Goal: Task Accomplishment & Management: Use online tool/utility

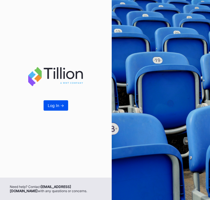
click at [54, 107] on div "Log In ->" at bounding box center [56, 105] width 16 height 5
click at [60, 106] on div "Log In ->" at bounding box center [56, 105] width 16 height 5
click at [60, 105] on div "Log In ->" at bounding box center [56, 105] width 16 height 5
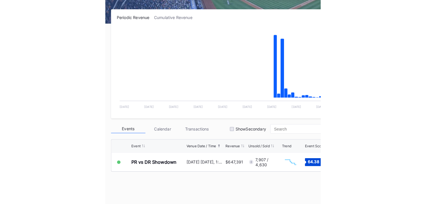
scroll to position [82, 0]
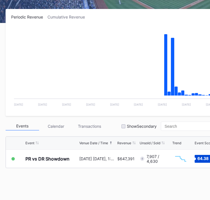
click at [26, 125] on div "Events" at bounding box center [23, 126] width 34 height 9
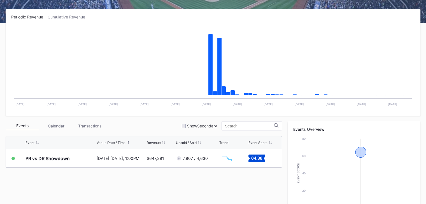
scroll to position [0, 0]
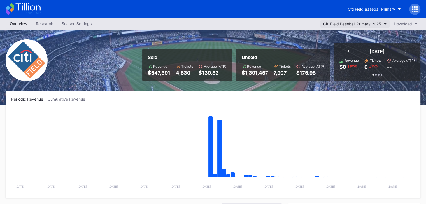
click at [210, 23] on div "Citi Field Baseball Primary 2025" at bounding box center [352, 24] width 58 height 5
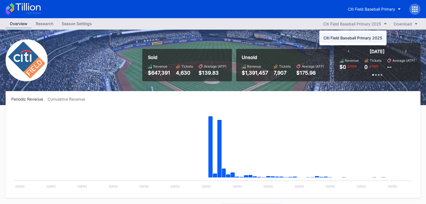
click at [210, 40] on div "Citi Field Baseball Primary 2025" at bounding box center [352, 38] width 67 height 10
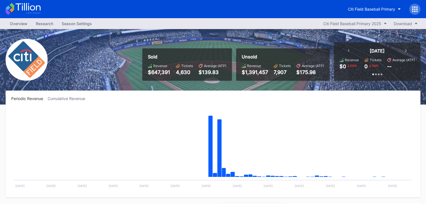
click at [16, 26] on div "Overview" at bounding box center [19, 24] width 26 height 8
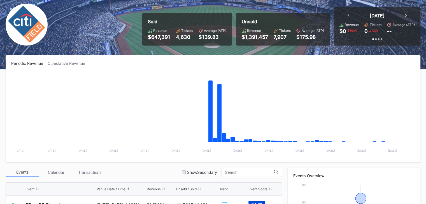
scroll to position [36, 0]
click at [56, 65] on div "Periodic Revenue Cumulative Revenue Created with Highcharts 11.2.0 Chart title …" at bounding box center [213, 108] width 414 height 107
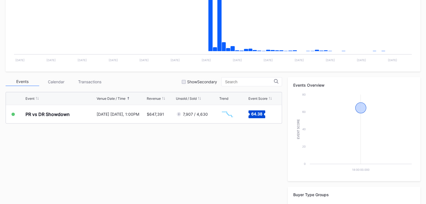
scroll to position [127, 0]
click at [57, 84] on div "Calendar" at bounding box center [56, 81] width 34 height 9
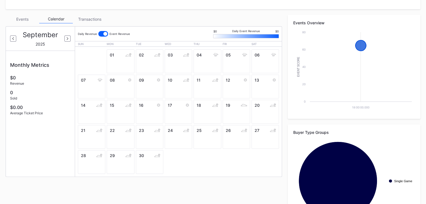
scroll to position [190, 0]
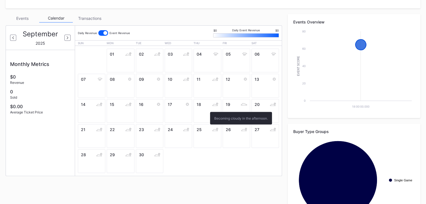
click at [206, 110] on div "18" at bounding box center [206, 111] width 27 height 24
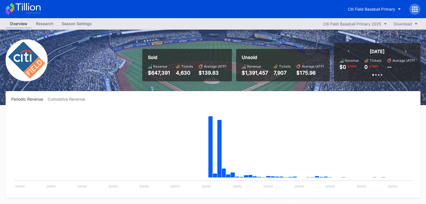
scroll to position [0, 0]
click at [69, 22] on div "Season Settings" at bounding box center [76, 24] width 39 height 8
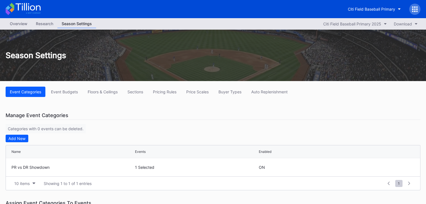
click at [17, 22] on div "Overview" at bounding box center [19, 24] width 26 height 8
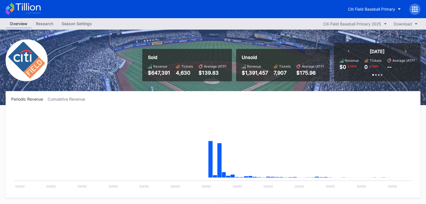
click at [33, 11] on icon at bounding box center [23, 9] width 35 height 12
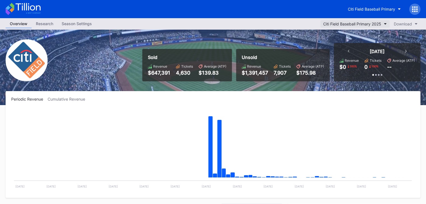
click at [337, 22] on div "Citi Field Baseball Primary 2025" at bounding box center [352, 24] width 58 height 5
click at [382, 9] on div "Citi Field Baseball Primary" at bounding box center [370, 9] width 47 height 5
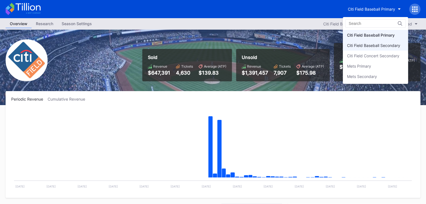
click at [377, 44] on div "Citi Field Baseball Secondary" at bounding box center [373, 45] width 53 height 5
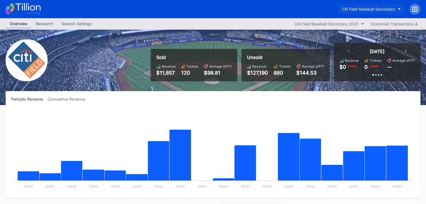
click at [375, 10] on div "Citi Field Baseball Secondary" at bounding box center [368, 9] width 53 height 5
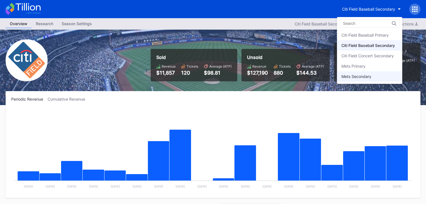
click at [360, 76] on div "Mets Secondary" at bounding box center [356, 76] width 30 height 5
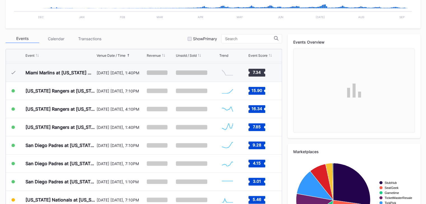
scroll to position [170, 0]
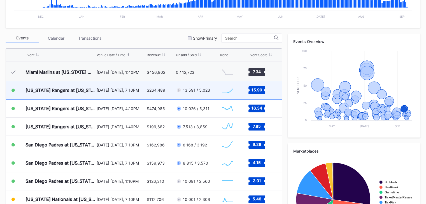
click at [202, 89] on div "13,591 / 5,023" at bounding box center [196, 90] width 27 height 5
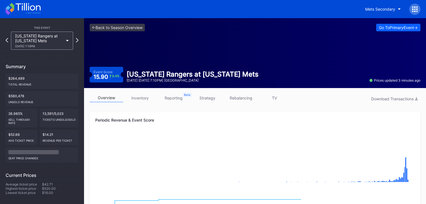
click at [143, 99] on link "inventory" at bounding box center [140, 98] width 34 height 9
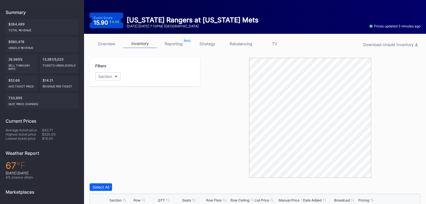
scroll to position [43, 0]
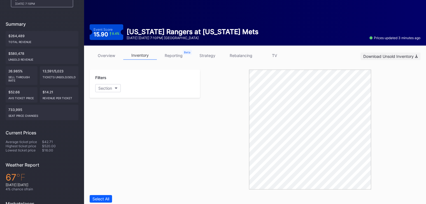
click at [405, 55] on div "Download Unsold Inventory" at bounding box center [390, 56] width 54 height 5
click at [162, 101] on div "Filters Section" at bounding box center [145, 130] width 110 height 120
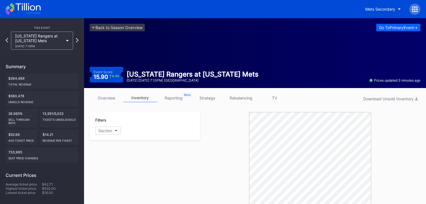
click at [75, 40] on div "Texas Rangers at New York Mets 9/12 Friday 7:10PM" at bounding box center [42, 41] width 68 height 18
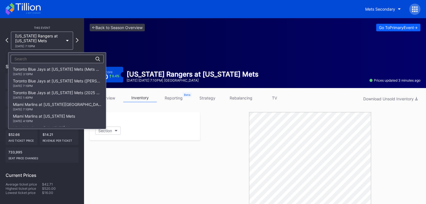
scroll to position [830, 0]
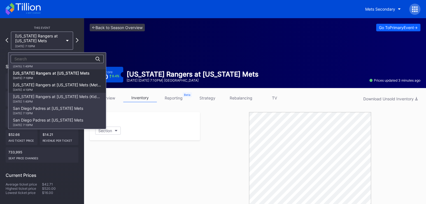
click at [57, 83] on div "Texas Rangers at New York Mets (Mets Alumni Classic/Mrs. Met Taxicab Bobblehead…" at bounding box center [57, 87] width 88 height 9
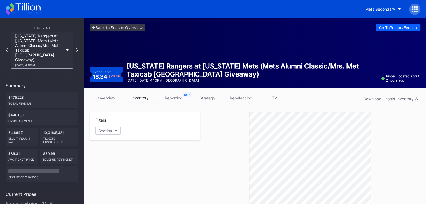
click at [184, 166] on div "Filters Section" at bounding box center [145, 172] width 110 height 120
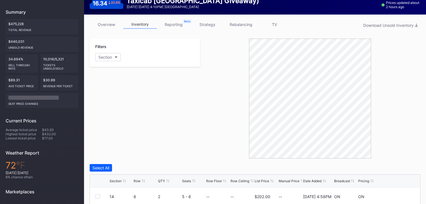
scroll to position [74, 0]
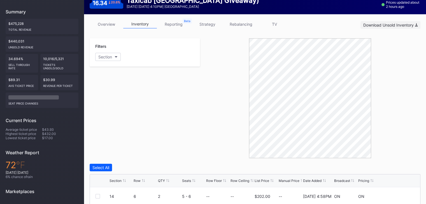
click at [395, 26] on div "Download Unsold Inventory" at bounding box center [390, 25] width 54 height 5
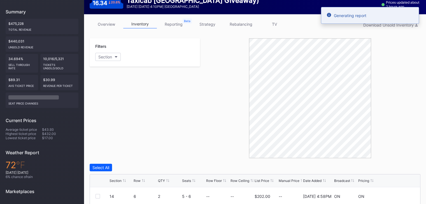
scroll to position [0, 0]
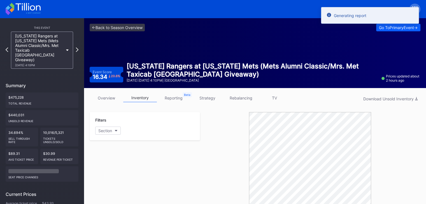
click at [66, 50] on icon at bounding box center [67, 51] width 3 height 2
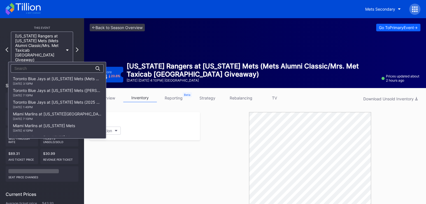
scroll to position [842, 0]
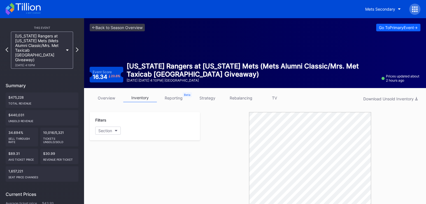
click at [133, 168] on div "Filters Section" at bounding box center [145, 172] width 110 height 120
click at [79, 45] on div "This Event Texas Rangers at New York Mets (Mets Alumni Classic/Mrs. Met Taxicab…" at bounding box center [42, 172] width 84 height 309
click at [78, 45] on div "This Event Texas Rangers at New York Mets (Mets Alumni Classic/Mrs. Met Taxicab…" at bounding box center [42, 172] width 84 height 309
click at [77, 47] on icon at bounding box center [77, 49] width 3 height 5
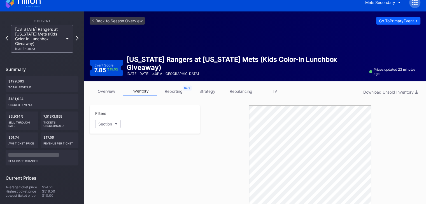
scroll to position [7, 0]
click at [392, 92] on div "Download Unsold Inventory" at bounding box center [390, 92] width 54 height 5
click at [160, 164] on div "Filters Section" at bounding box center [145, 165] width 110 height 120
click at [77, 36] on icon at bounding box center [77, 38] width 3 height 5
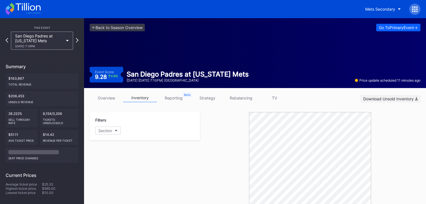
click at [386, 100] on div "Download Unsold Inventory" at bounding box center [390, 99] width 54 height 5
click at [78, 41] on icon at bounding box center [77, 39] width 3 height 5
click at [406, 98] on div "Download Unsold Inventory" at bounding box center [390, 99] width 54 height 5
click at [120, 45] on div "<- Back to Season Overview Go To Primary Event -> Event Score 4.15 2.6 % San Di…" at bounding box center [255, 53] width 342 height 70
click at [81, 40] on div "This Event San Diego Padres at New York Mets 9/17 Wednesday 7:10PM Summary $160…" at bounding box center [42, 163] width 84 height 290
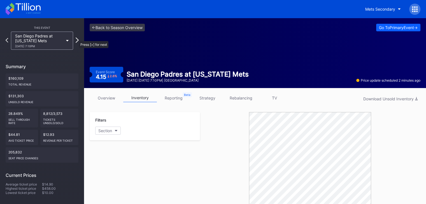
click at [76, 38] on icon at bounding box center [77, 39] width 3 height 5
click at [396, 100] on div "Download Unsold Inventory" at bounding box center [390, 99] width 54 height 5
click at [141, 139] on div "Filters Section" at bounding box center [145, 126] width 110 height 28
click at [77, 39] on icon at bounding box center [77, 39] width 3 height 5
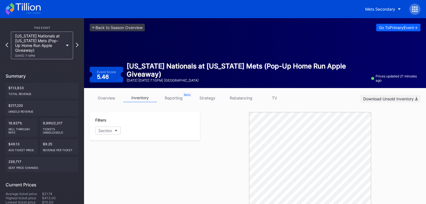
click at [386, 98] on div "Download Unsold Inventory" at bounding box center [390, 99] width 54 height 5
click at [194, 176] on div "Filters Section" at bounding box center [145, 172] width 110 height 120
click at [76, 47] on icon at bounding box center [77, 44] width 3 height 5
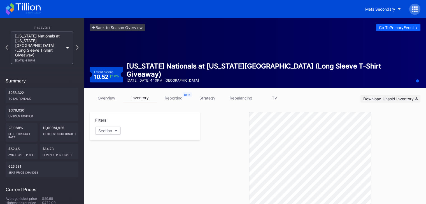
click at [396, 97] on div "Download Unsold Inventory" at bounding box center [390, 99] width 54 height 5
click at [77, 45] on icon at bounding box center [77, 47] width 3 height 5
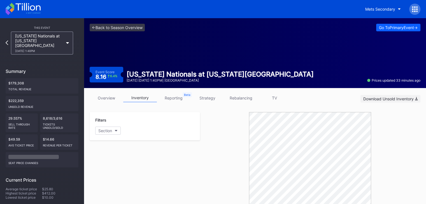
click at [414, 98] on div "Download Unsold Inventory" at bounding box center [390, 99] width 54 height 5
